Goal: Use online tool/utility: Utilize a website feature to perform a specific function

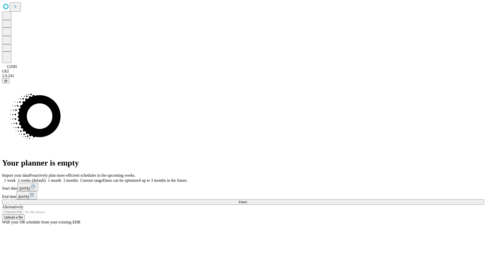
click at [247, 200] on span "Fetch" at bounding box center [243, 202] width 8 height 4
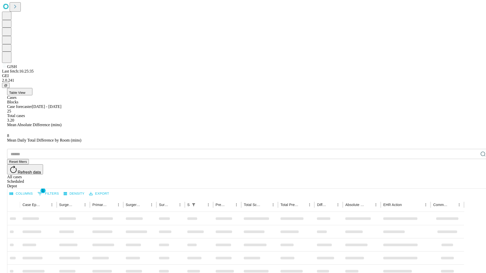
click at [25, 91] on span "Table View" at bounding box center [17, 93] width 16 height 4
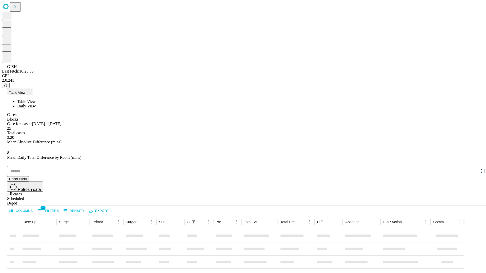
click at [36, 104] on span "Daily View" at bounding box center [26, 106] width 18 height 4
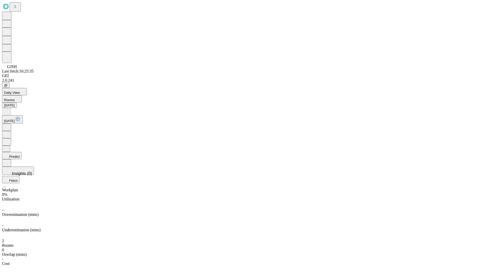
click at [22, 152] on button "Predict" at bounding box center [11, 155] width 19 height 7
